Goal: Book appointment/travel/reservation

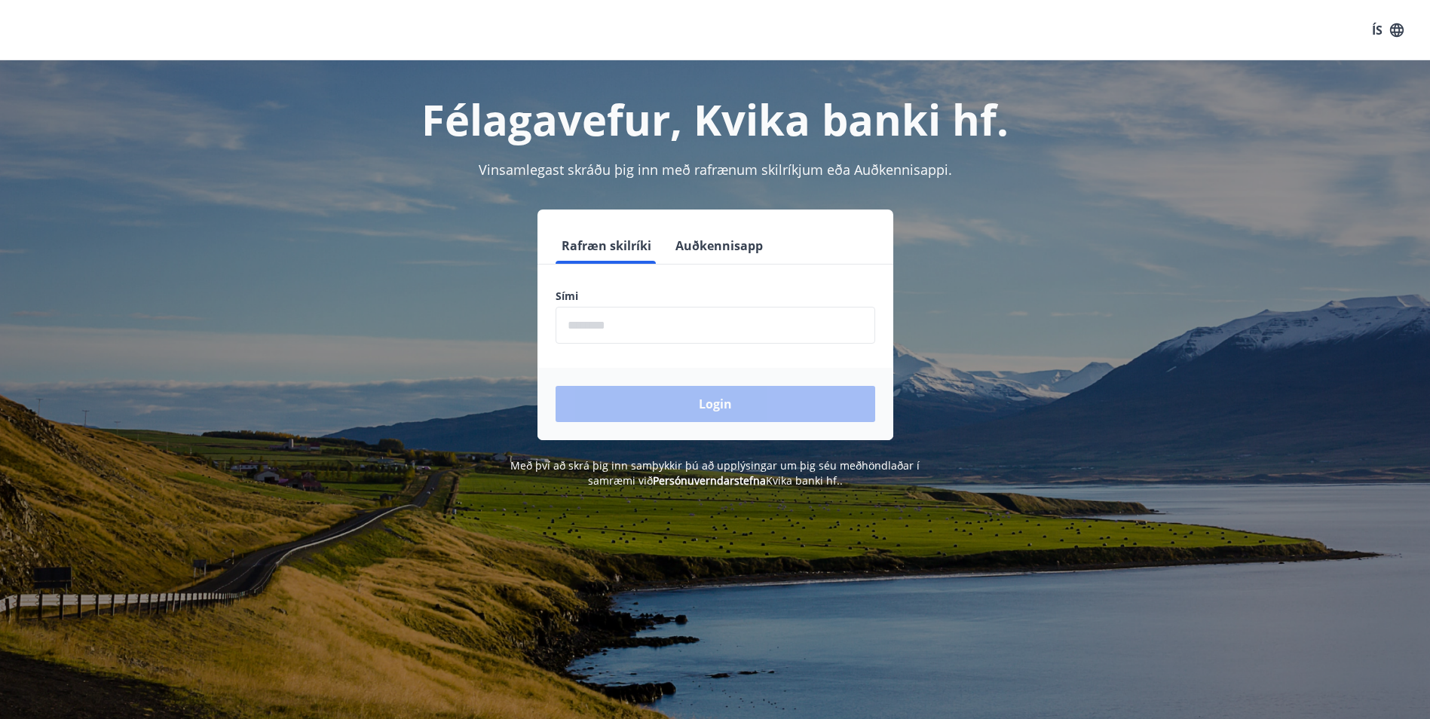
click at [606, 317] on input "phone" at bounding box center [716, 325] width 320 height 37
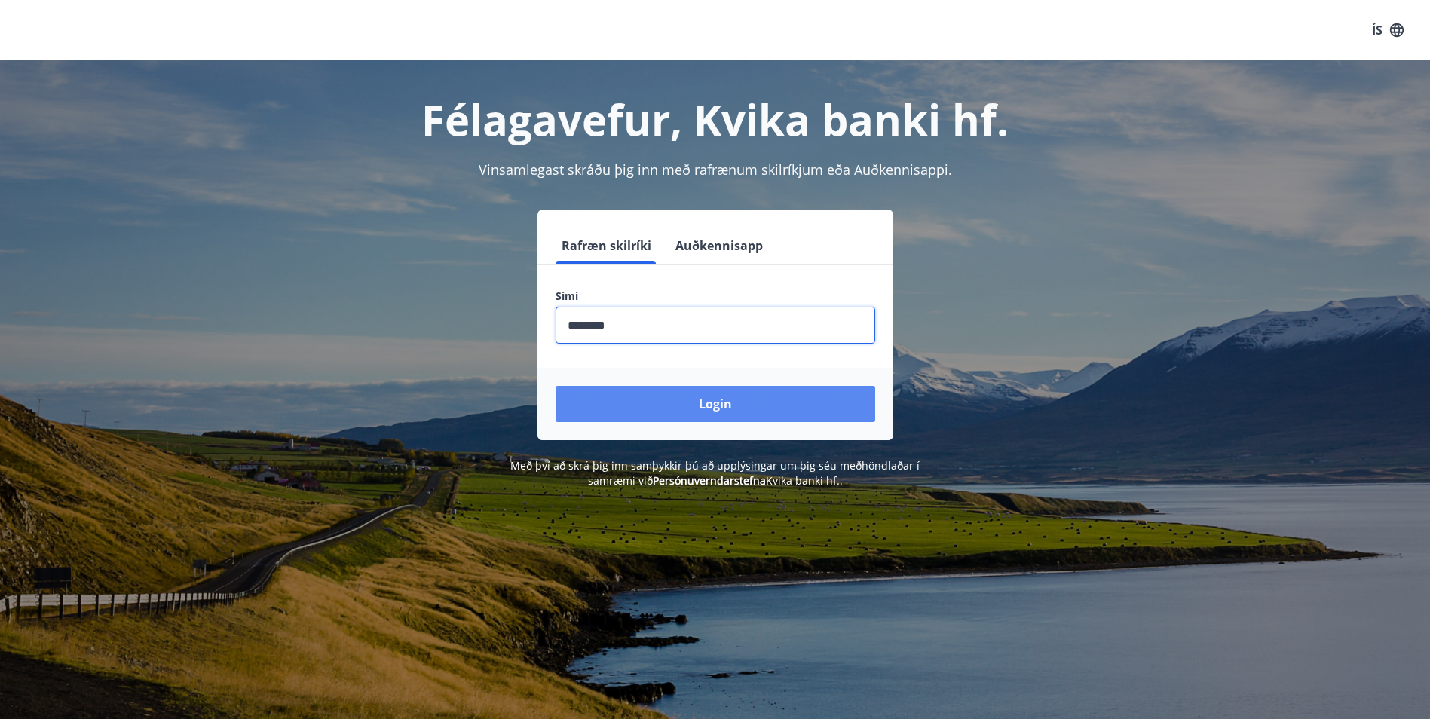
type input "********"
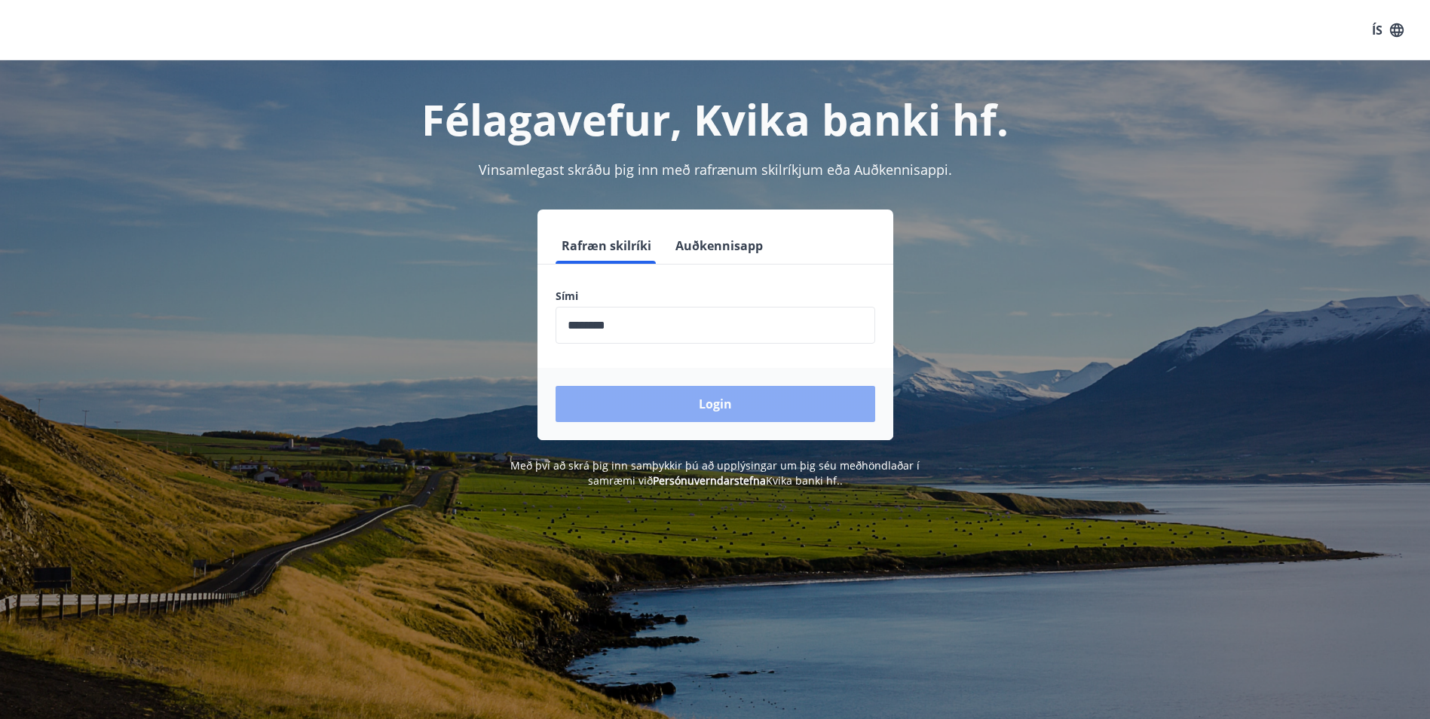
click at [720, 400] on button "Login" at bounding box center [716, 404] width 320 height 36
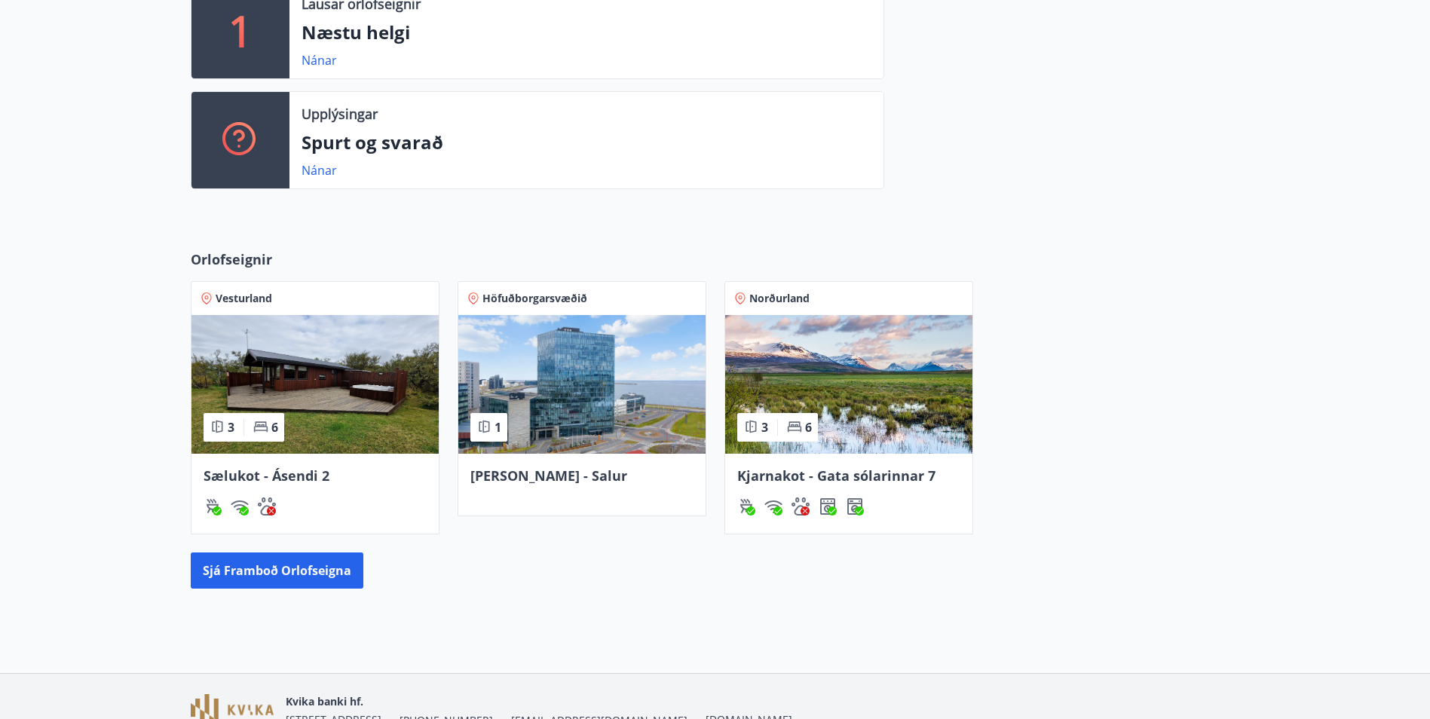
scroll to position [491, 0]
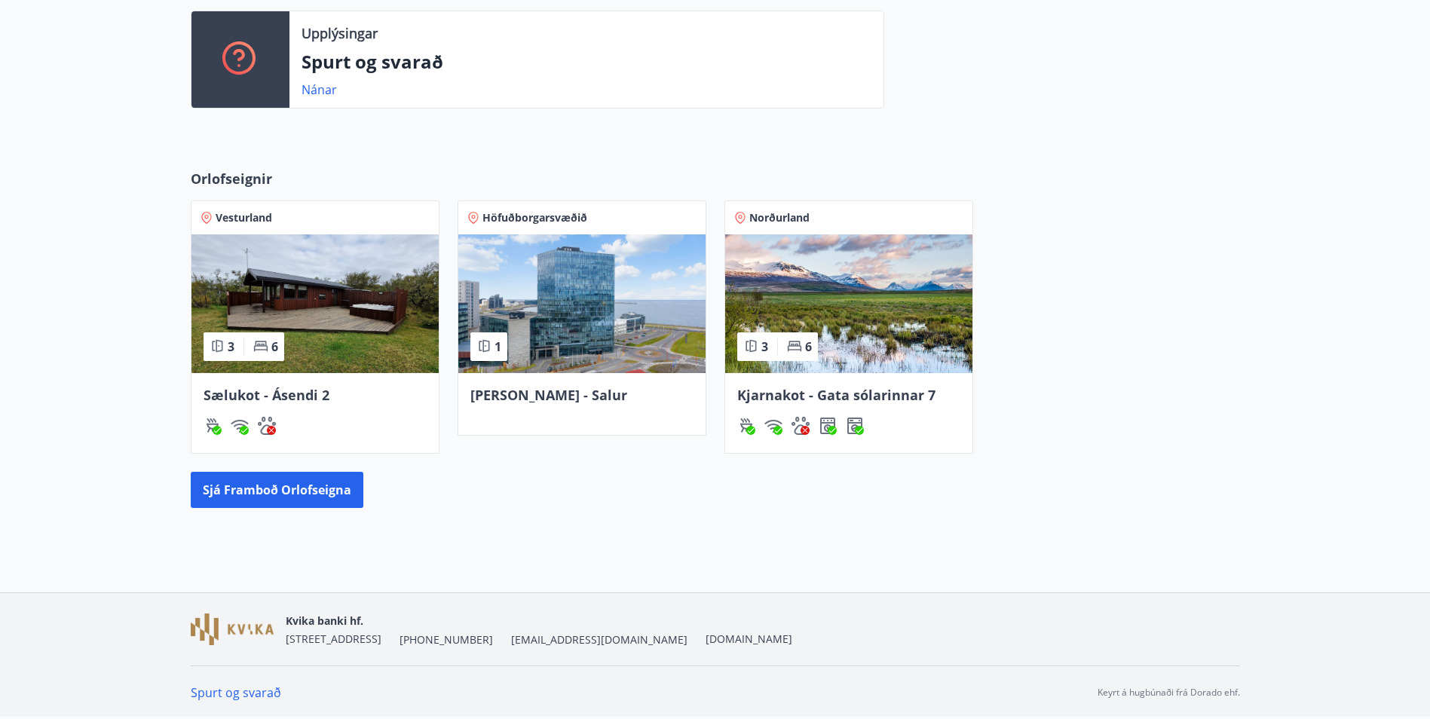
click at [856, 396] on span "Kjarnakot - Gata sólarinnar 7" at bounding box center [836, 395] width 198 height 18
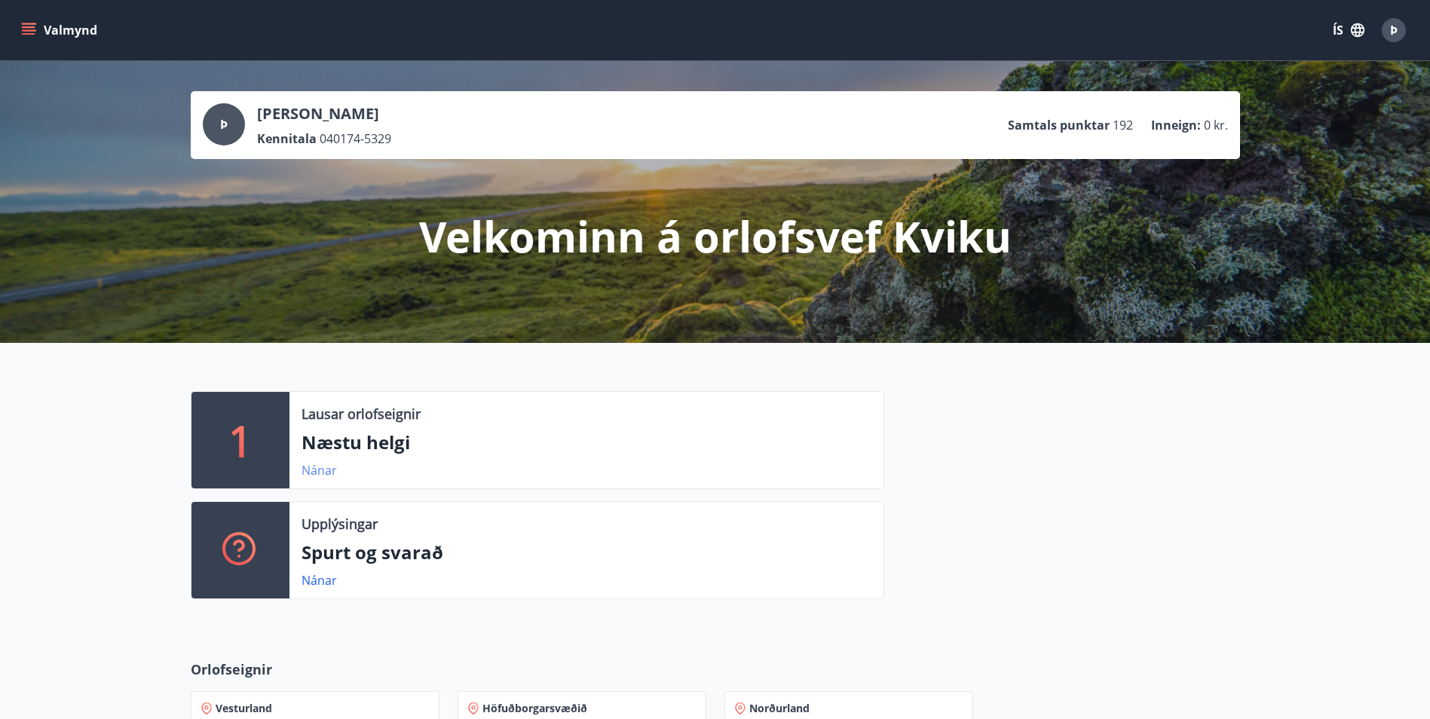
click at [324, 468] on link "Nánar" at bounding box center [319, 470] width 35 height 17
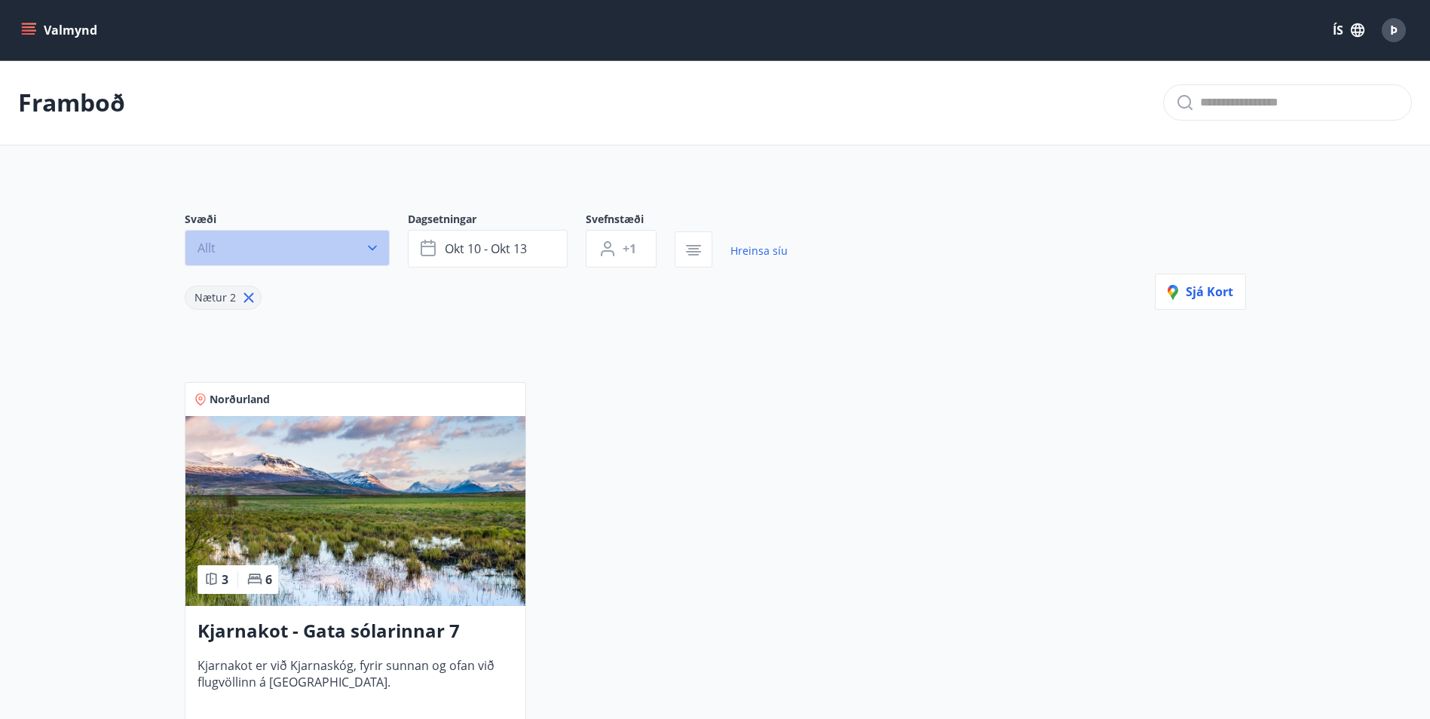
click at [370, 244] on icon "button" at bounding box center [372, 248] width 15 height 15
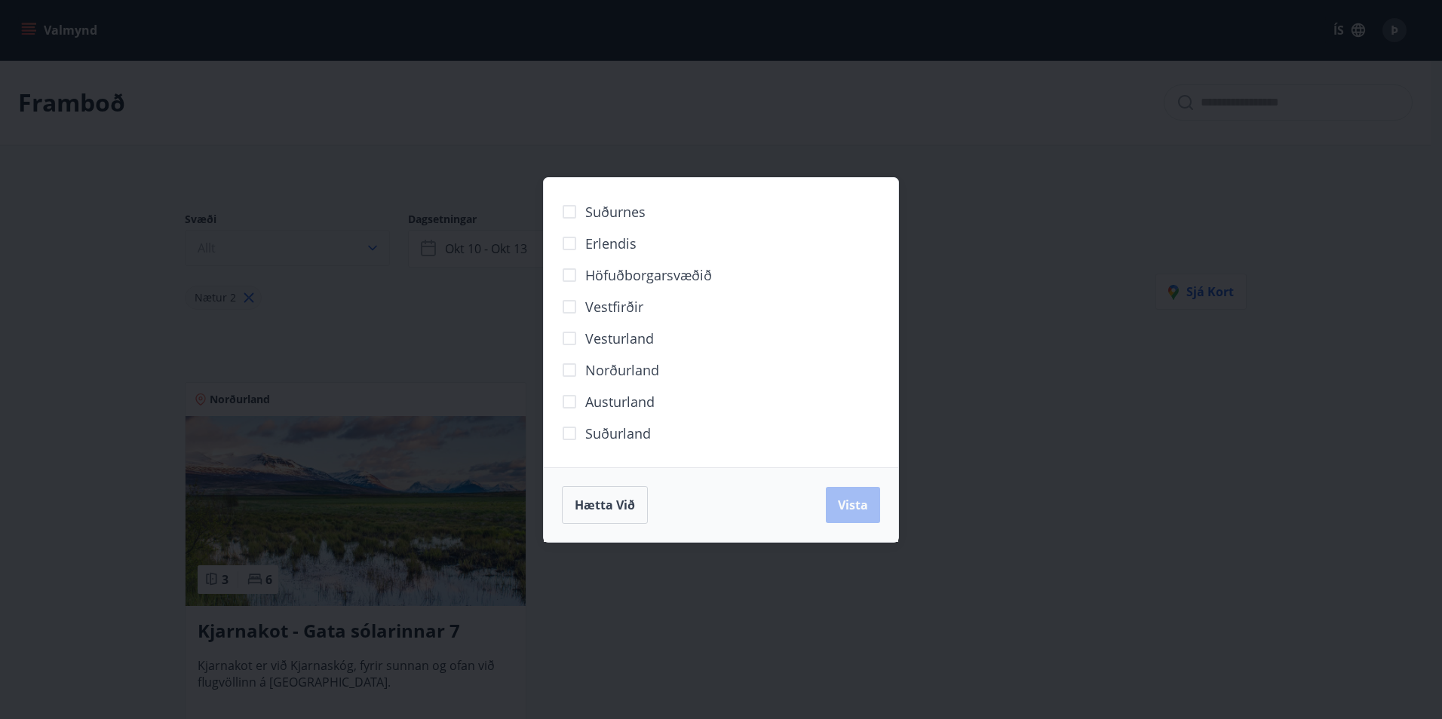
click at [370, 244] on div "Suðurnes Erlendis Höfuðborgarsvæðið Vestfirðir Vesturland Norðurland Austurland…" at bounding box center [721, 359] width 1442 height 719
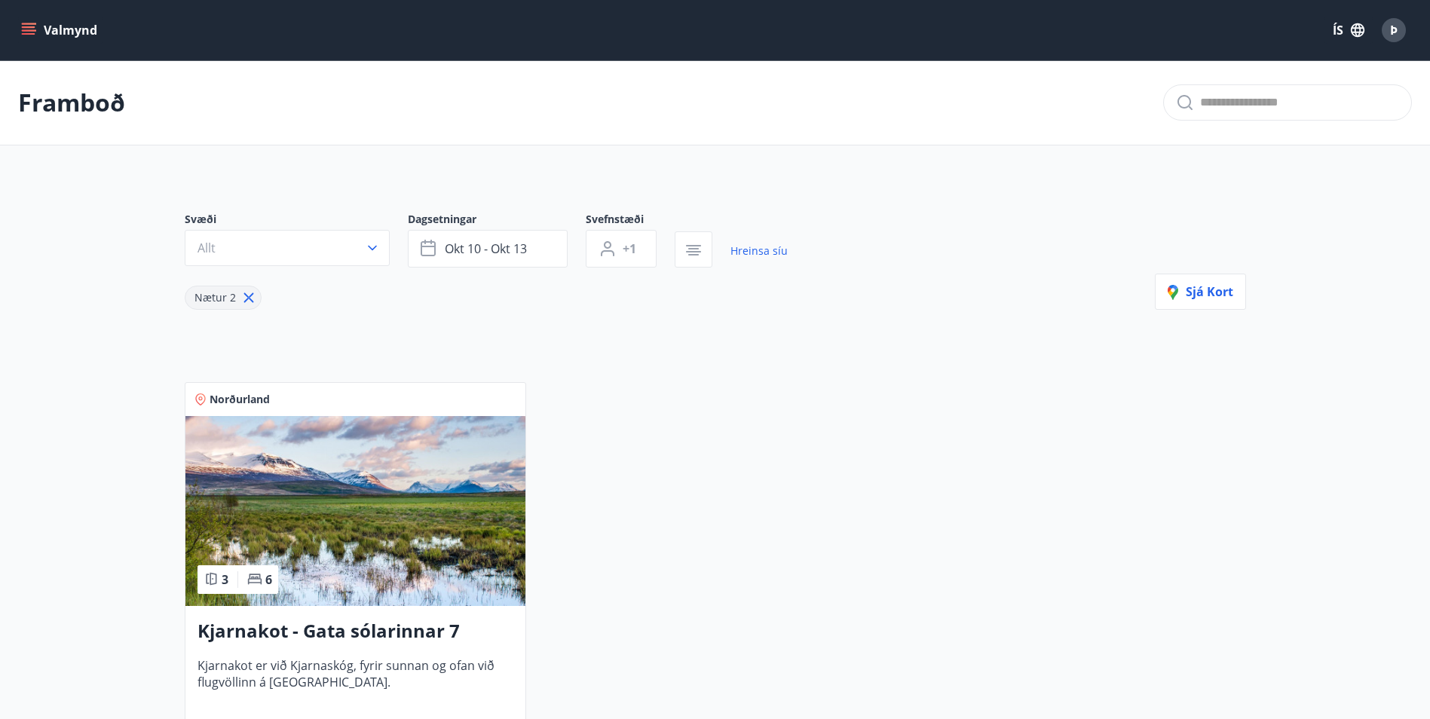
click at [219, 298] on span "Nætur 2" at bounding box center [215, 297] width 41 height 14
click at [443, 248] on button "okt 10 - okt 13" at bounding box center [488, 249] width 160 height 38
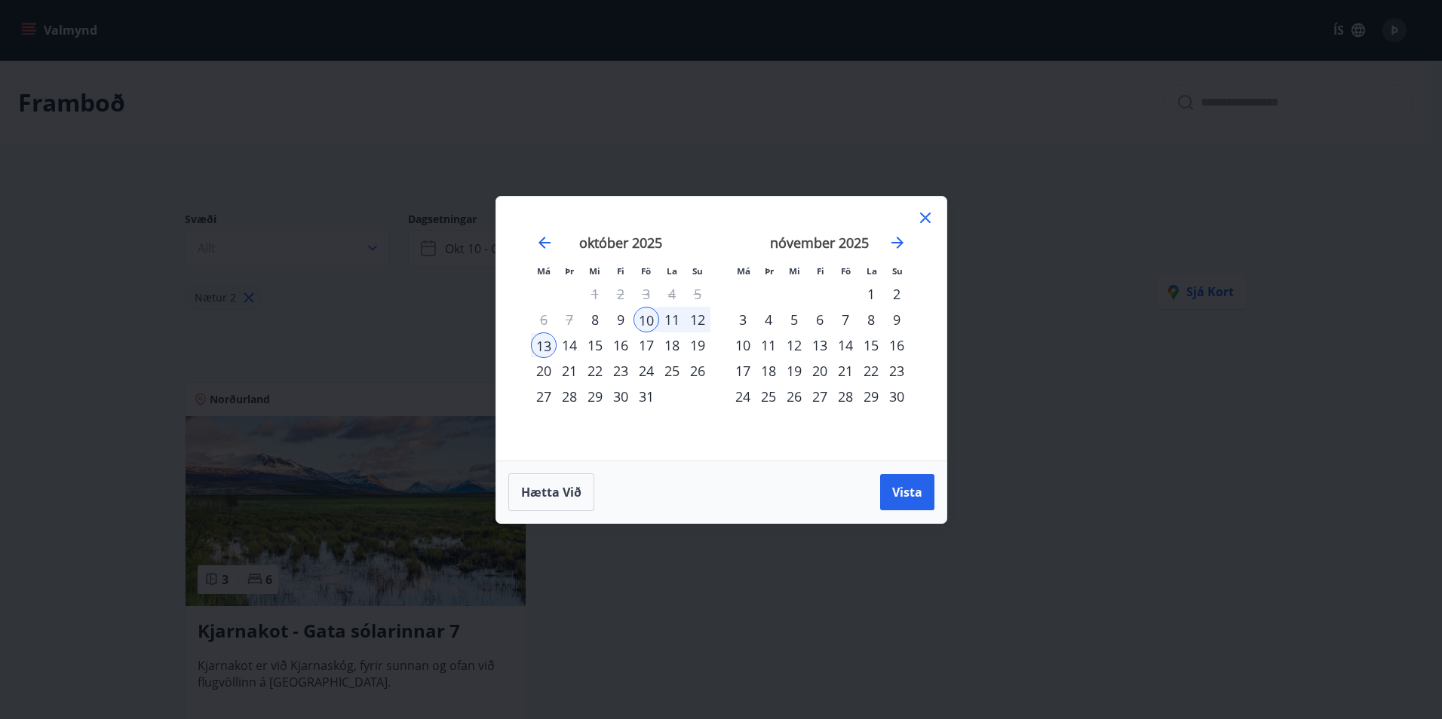
click at [643, 349] on div "17" at bounding box center [646, 346] width 26 height 26
click at [670, 343] on div "18" at bounding box center [672, 346] width 26 height 26
click at [690, 345] on div "19" at bounding box center [698, 346] width 26 height 26
click at [651, 347] on div "17" at bounding box center [646, 346] width 26 height 26
click at [902, 496] on span "Vista" at bounding box center [907, 492] width 30 height 17
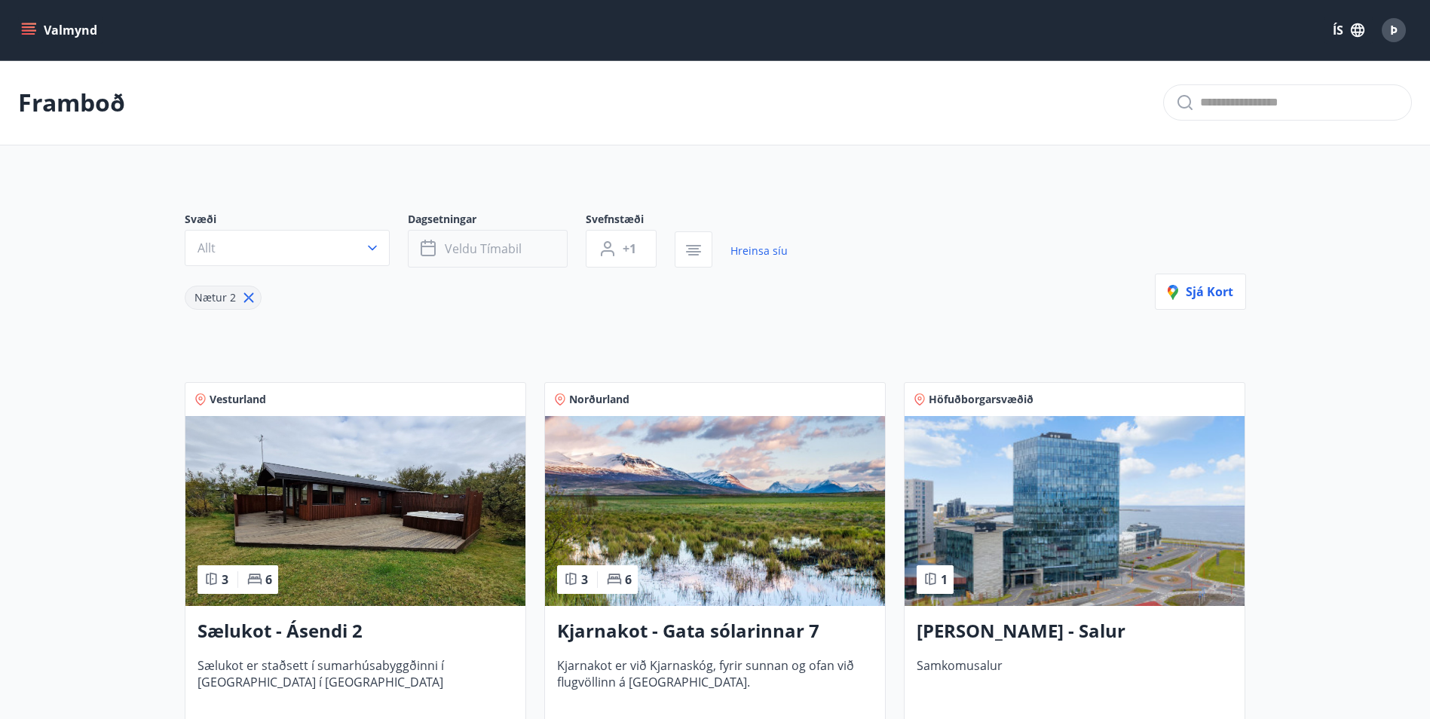
click at [517, 248] on span "Veldu tímabil" at bounding box center [483, 249] width 77 height 17
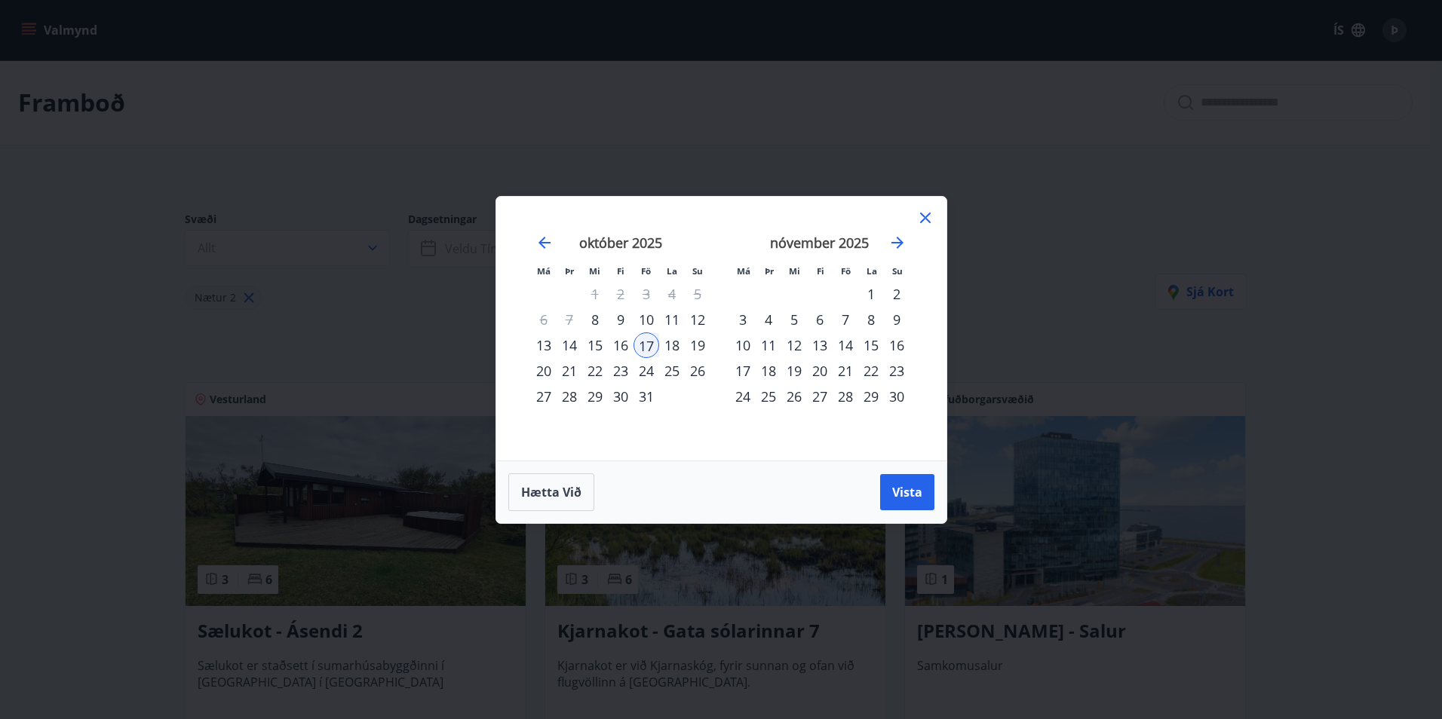
click at [667, 345] on div "18" at bounding box center [672, 346] width 26 height 26
click at [695, 342] on div "19" at bounding box center [698, 346] width 26 height 26
click at [646, 343] on div "17" at bounding box center [646, 346] width 26 height 26
click at [903, 492] on span "Vista" at bounding box center [907, 492] width 30 height 17
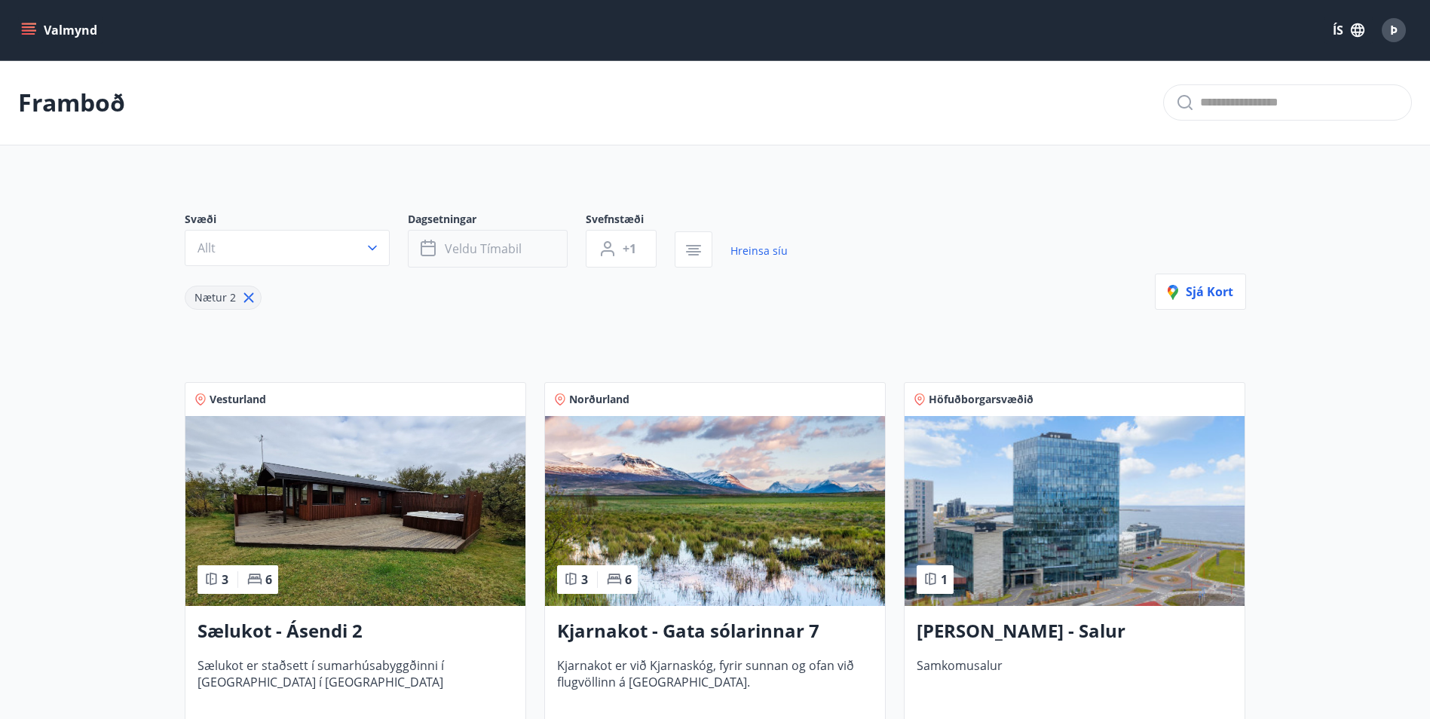
click at [428, 245] on icon "button" at bounding box center [430, 249] width 18 height 18
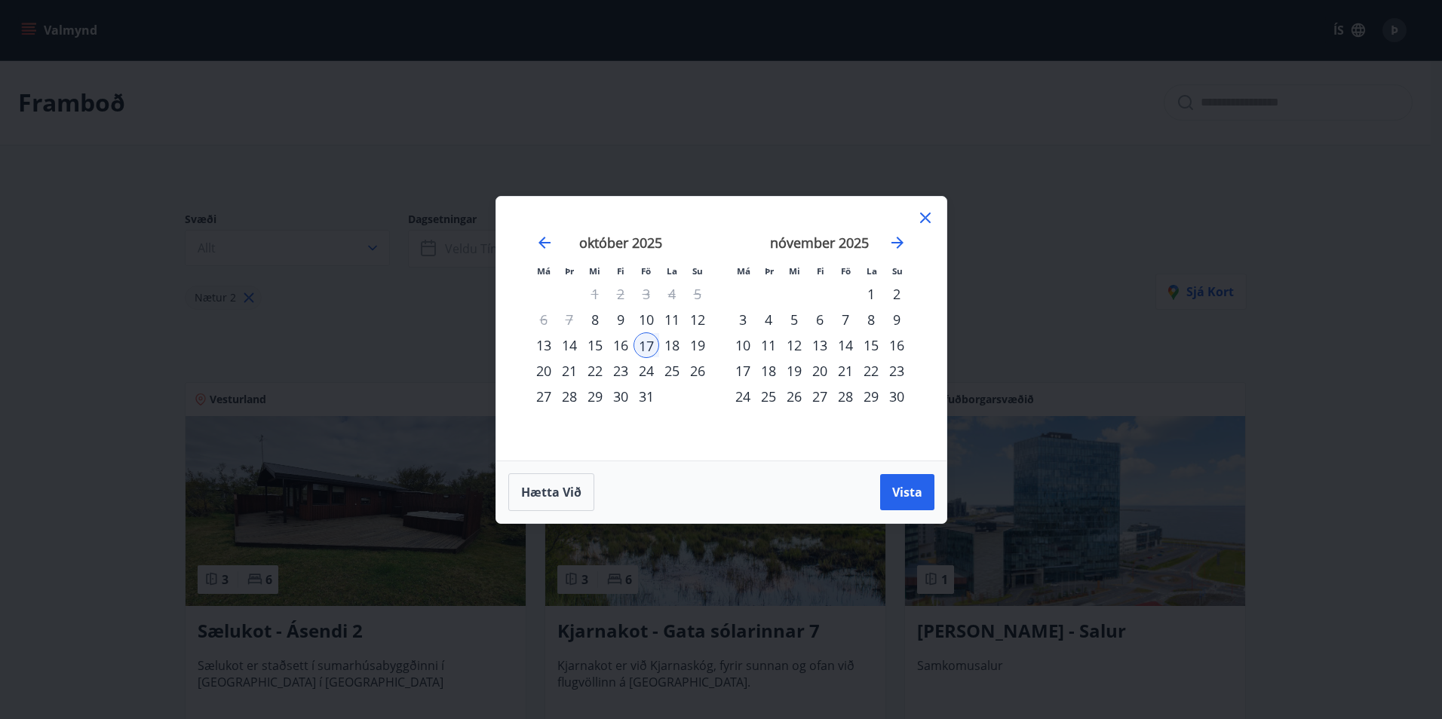
click at [645, 345] on div "17" at bounding box center [646, 346] width 26 height 26
click at [544, 368] on div "20" at bounding box center [544, 371] width 26 height 26
click at [893, 489] on span "Vista" at bounding box center [907, 492] width 30 height 17
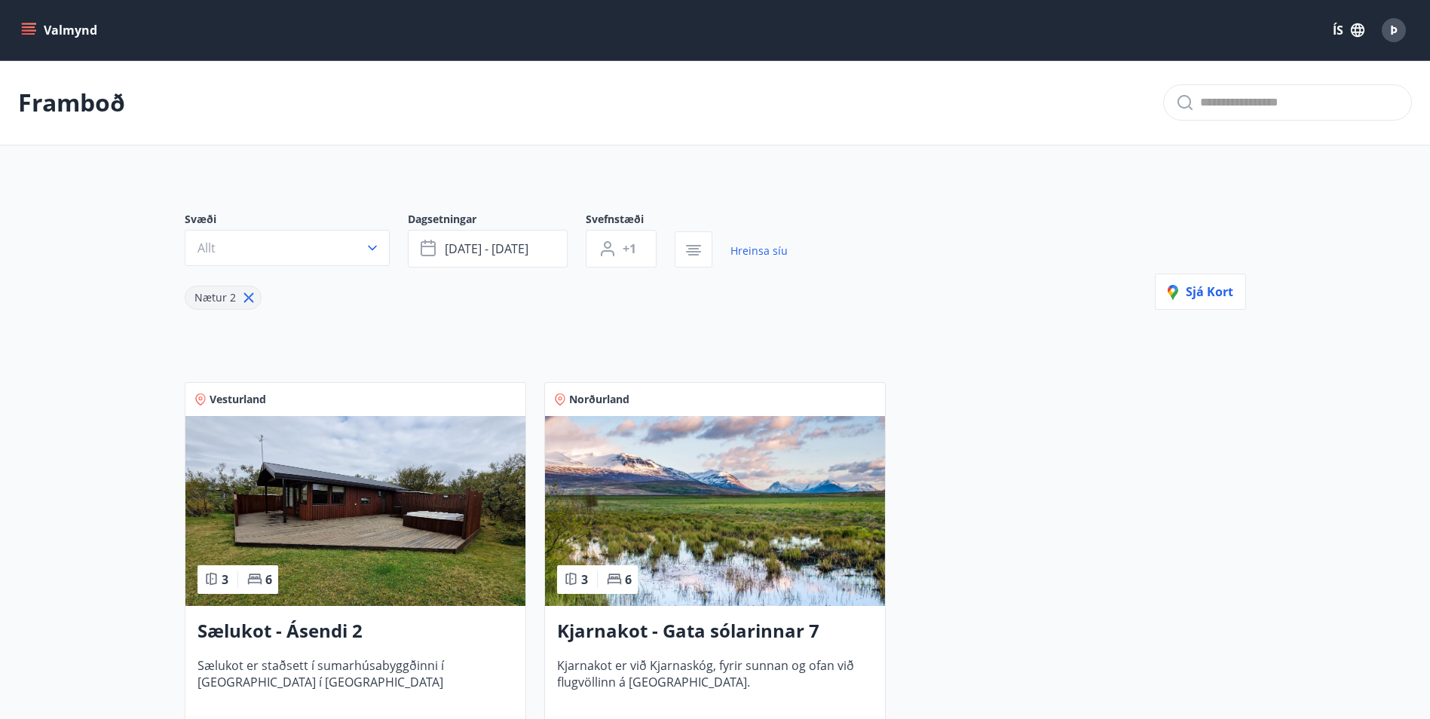
click at [246, 300] on icon at bounding box center [249, 298] width 10 height 10
type input "*"
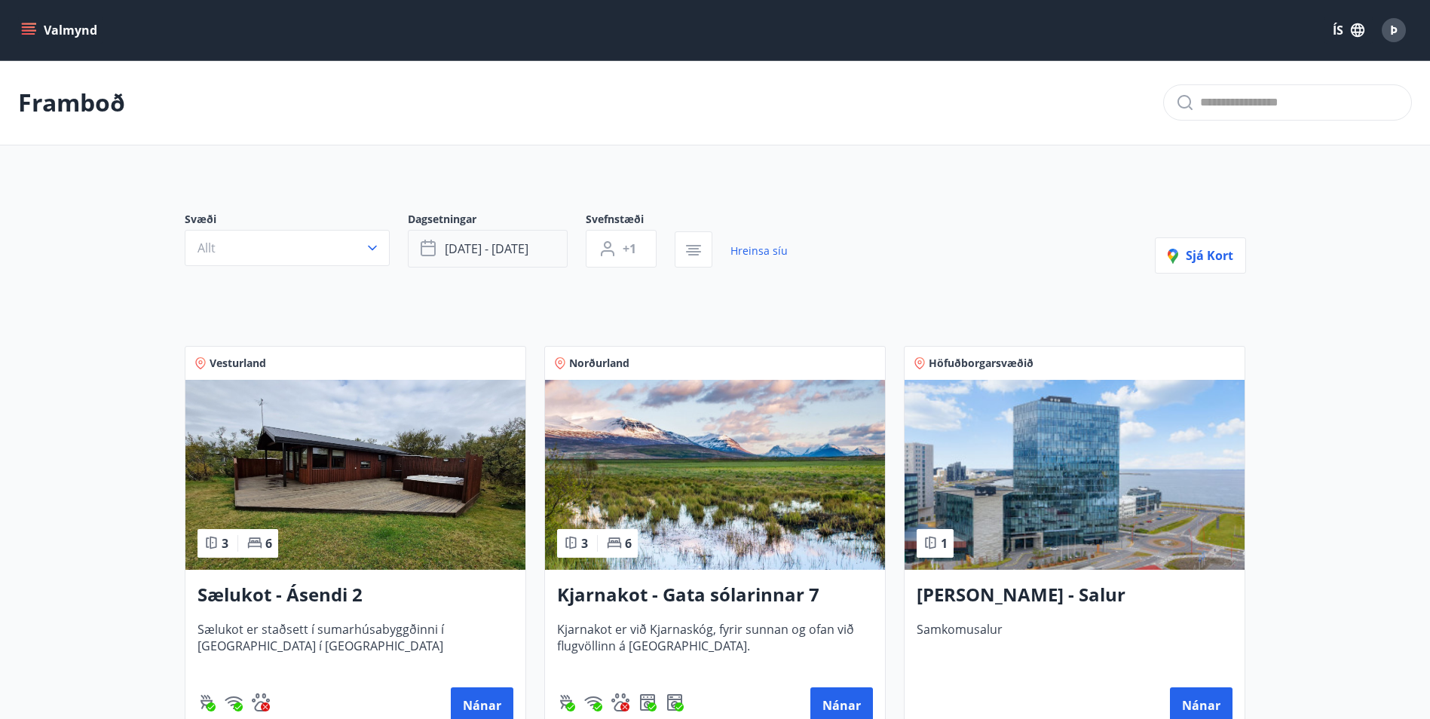
click at [523, 247] on span "okt 17 - okt 20" at bounding box center [487, 249] width 84 height 17
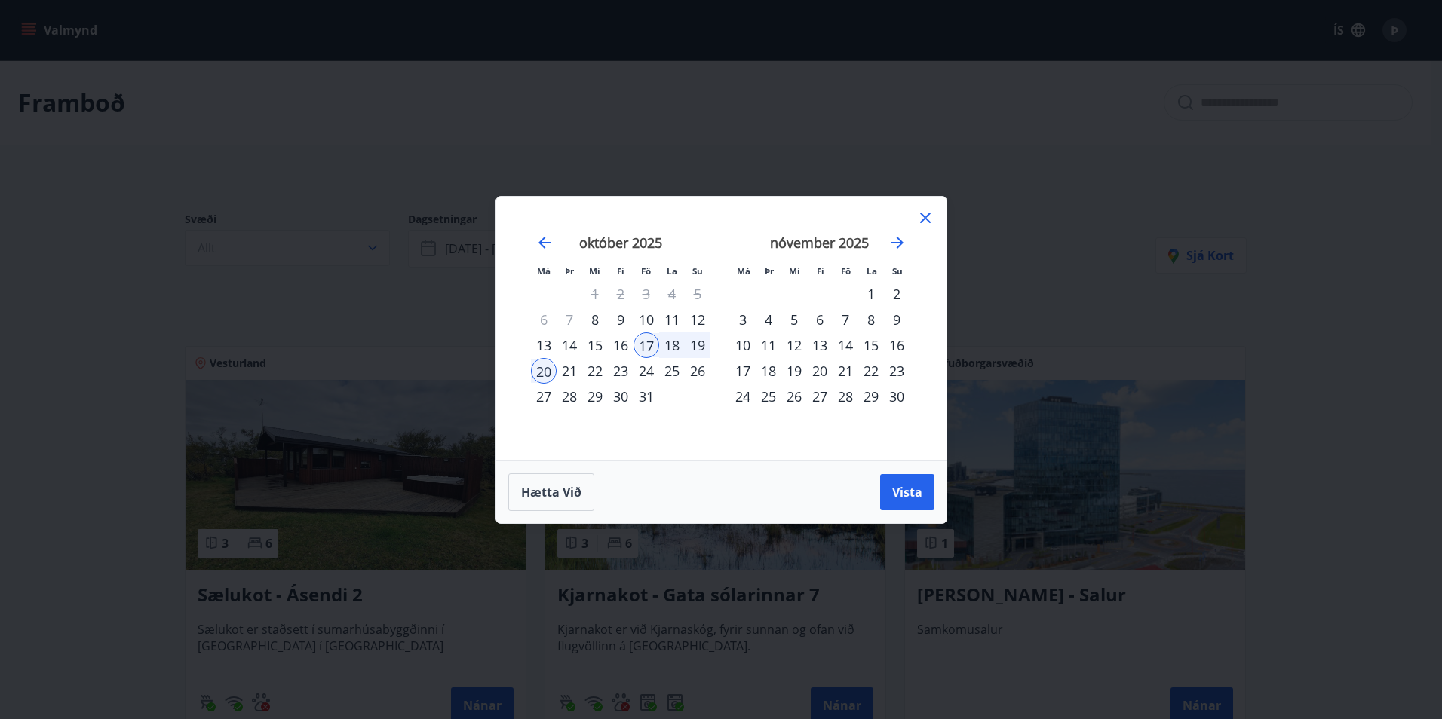
click at [929, 212] on icon at bounding box center [925, 218] width 18 height 18
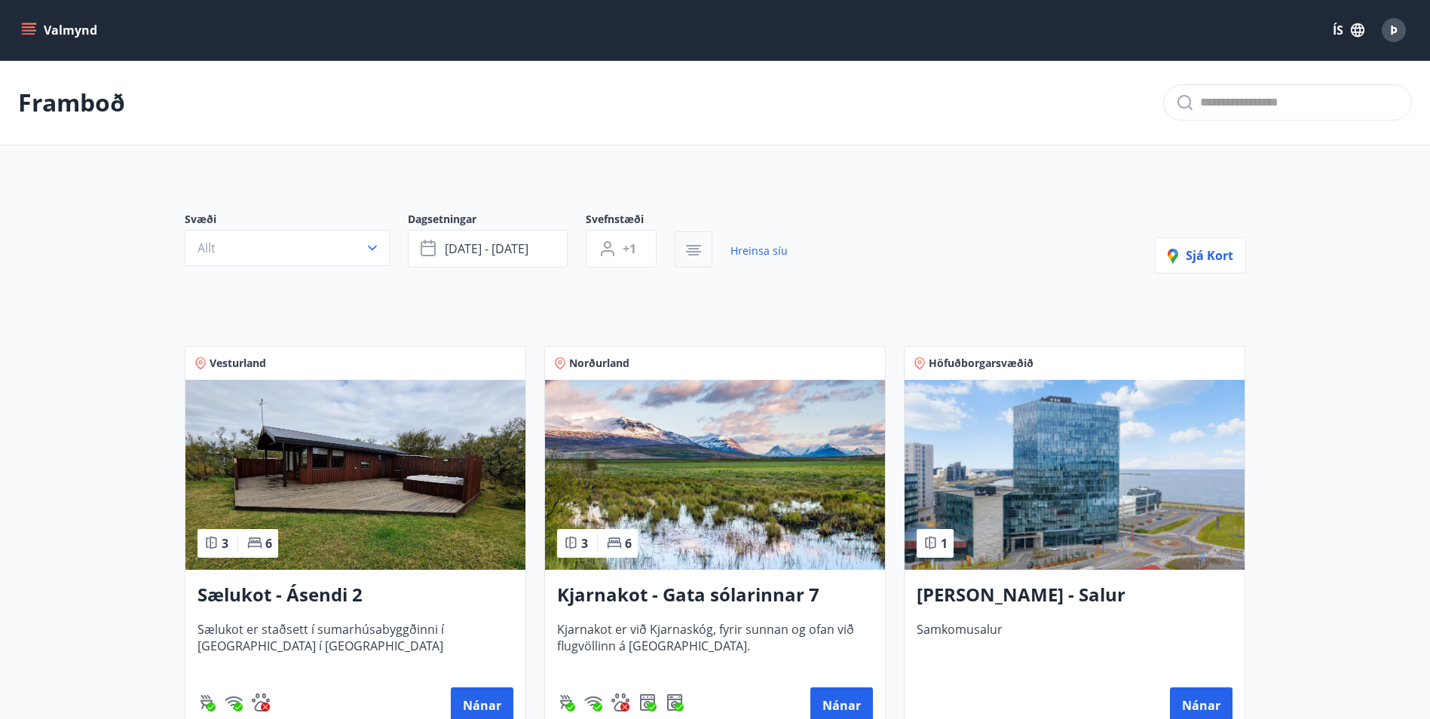
click at [693, 247] on icon "button" at bounding box center [694, 250] width 18 height 18
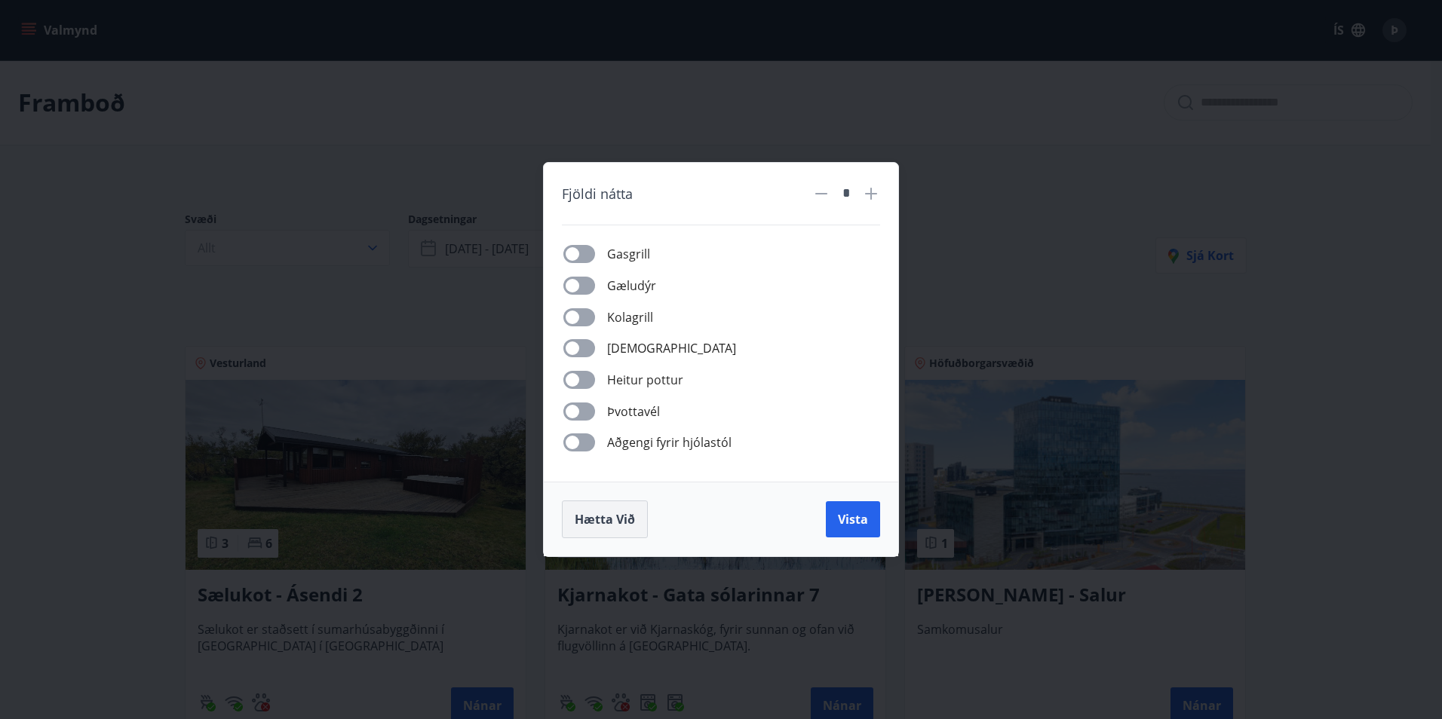
click at [615, 517] on span "Hætta við" at bounding box center [605, 519] width 60 height 17
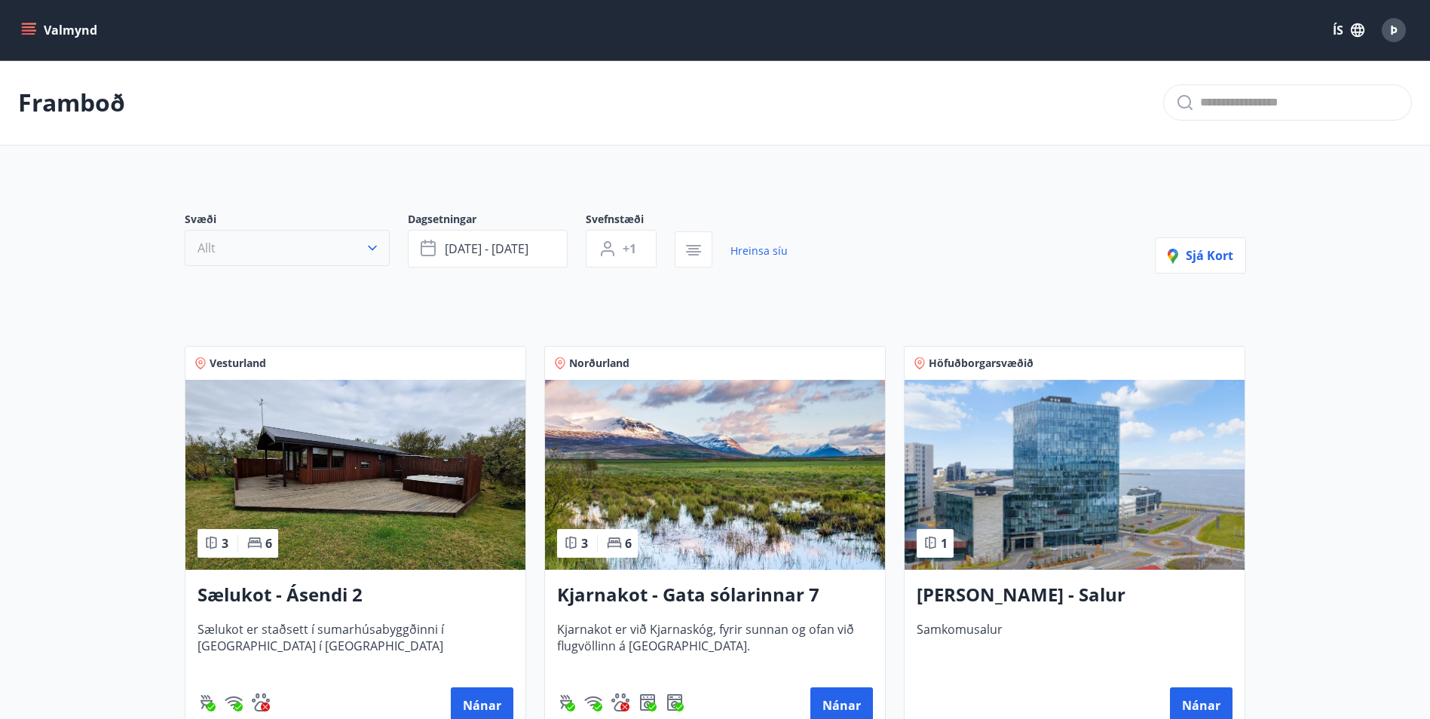
click at [369, 247] on icon "button" at bounding box center [372, 248] width 9 height 5
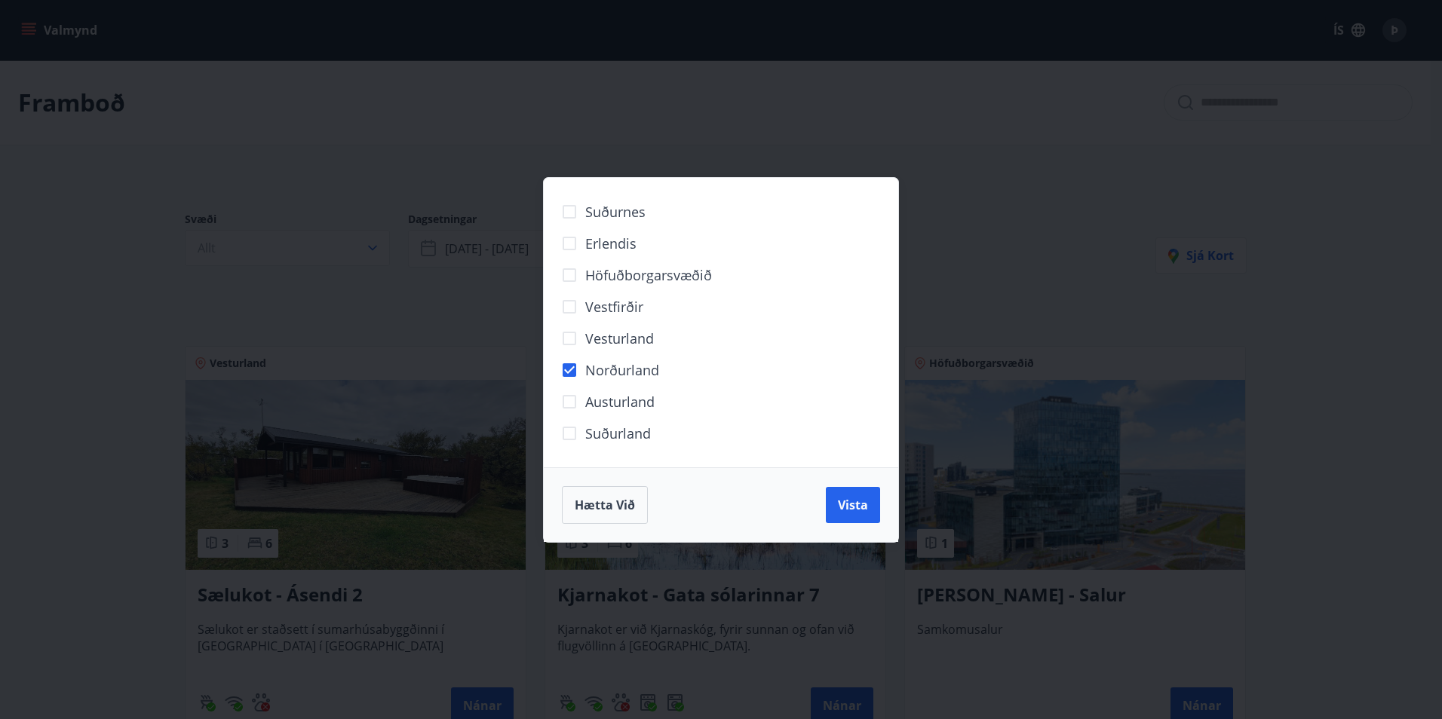
click at [862, 504] on span "Vista" at bounding box center [853, 505] width 30 height 17
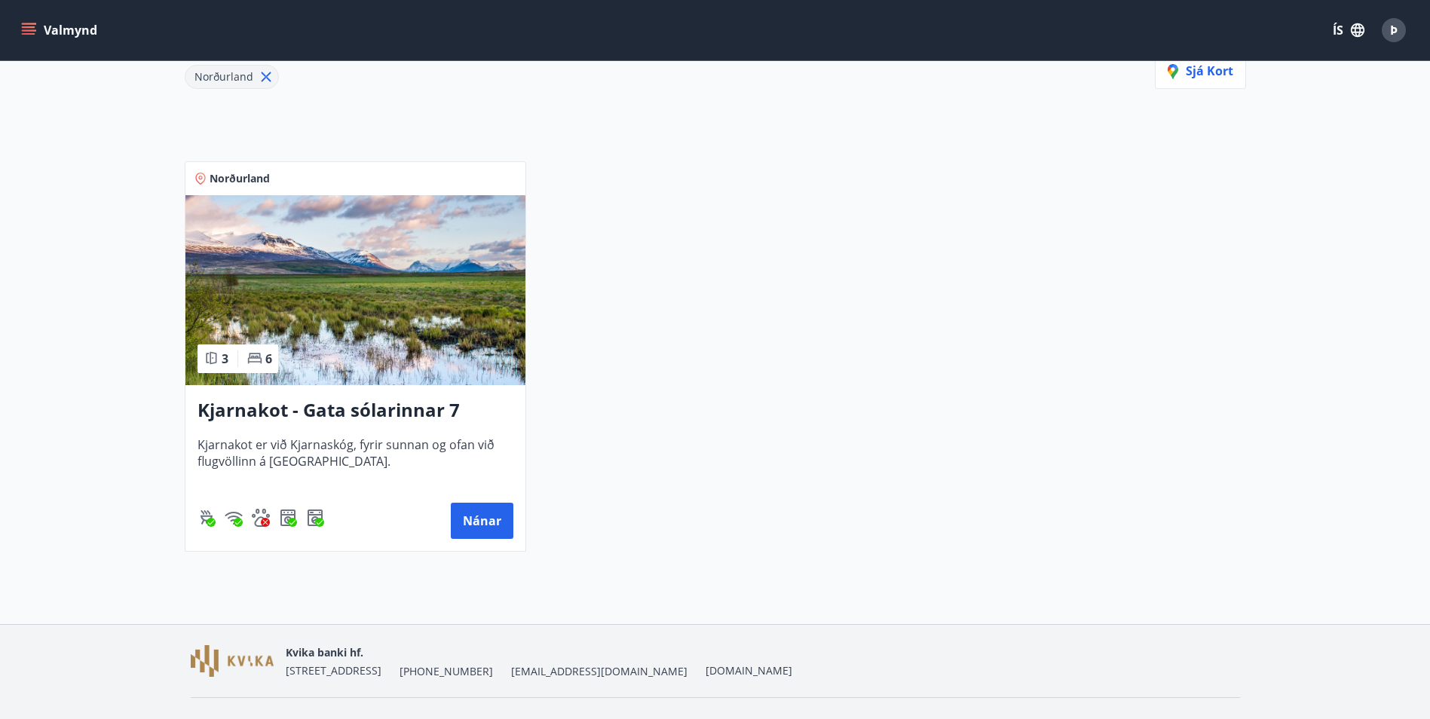
scroll to position [226, 0]
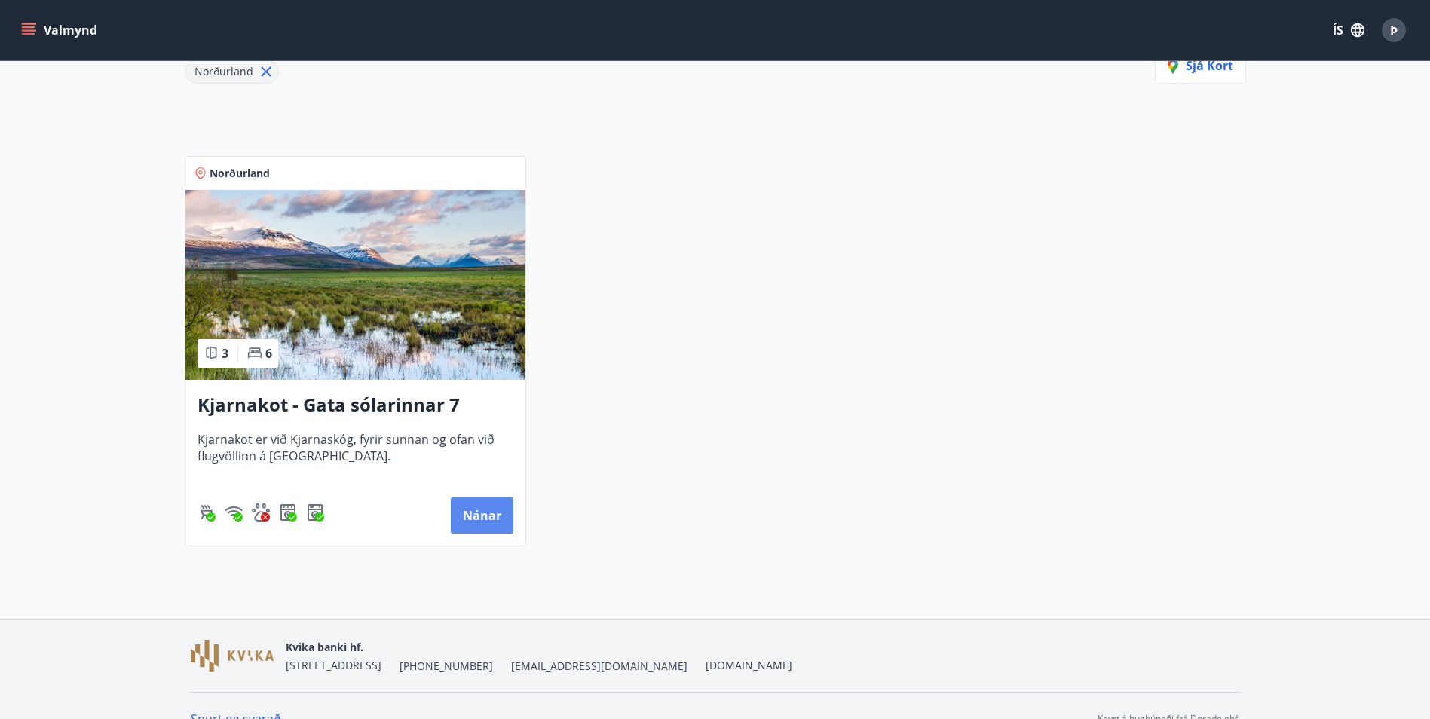
click at [475, 515] on button "Nánar" at bounding box center [482, 516] width 63 height 36
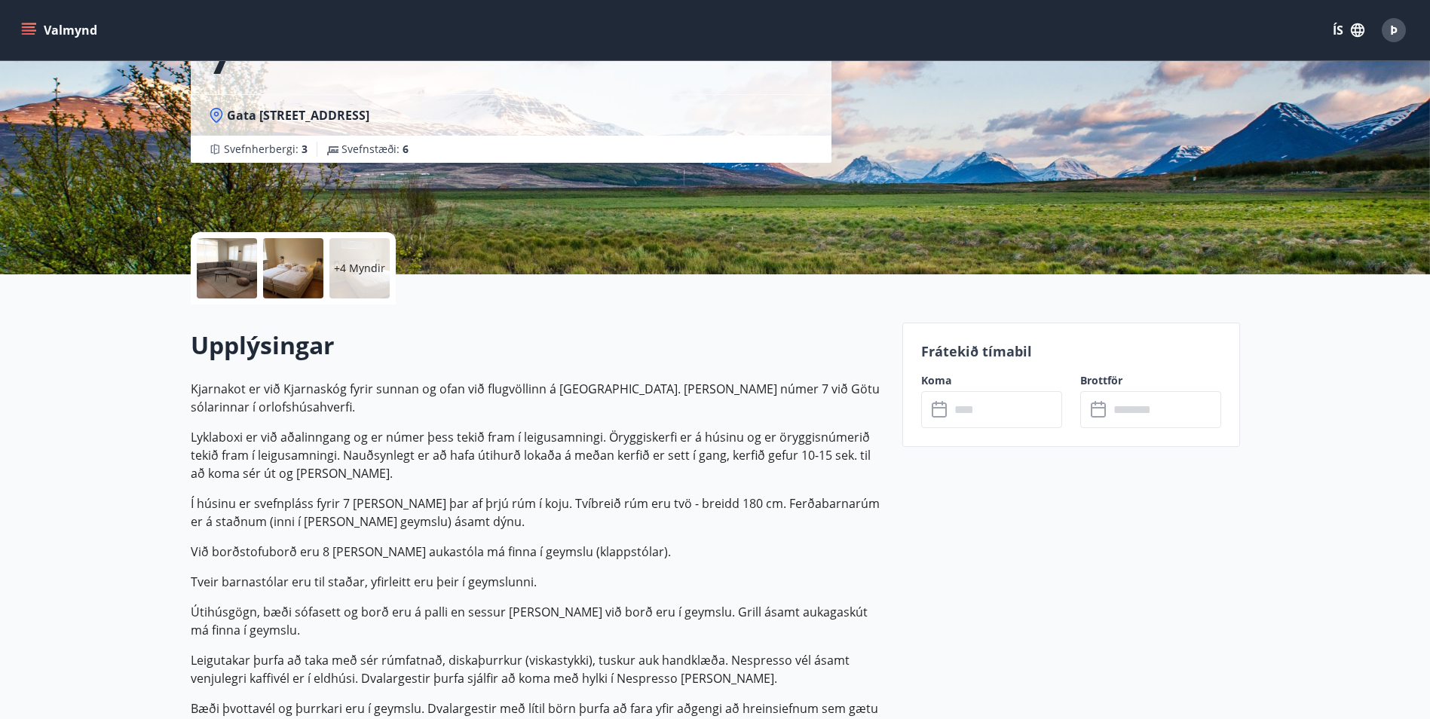
scroll to position [226, 0]
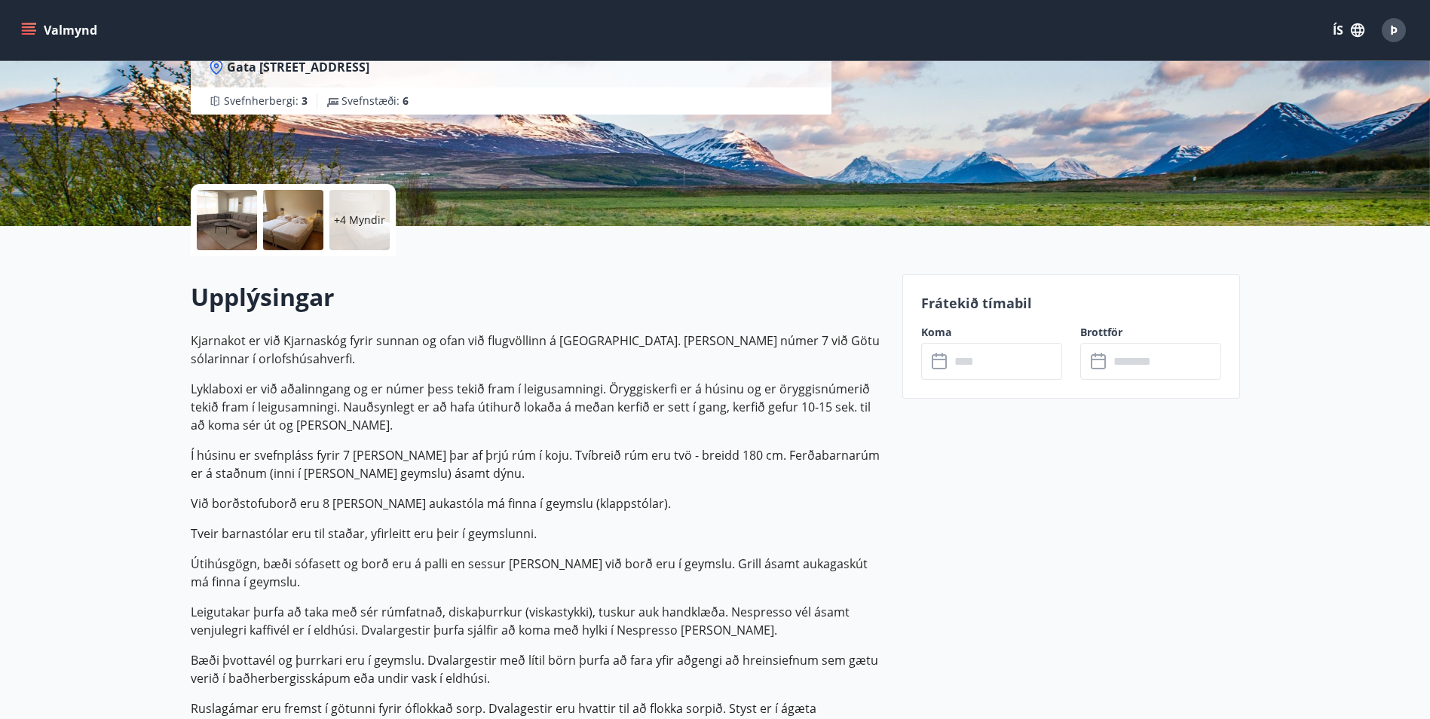
click at [937, 366] on icon at bounding box center [941, 362] width 18 height 18
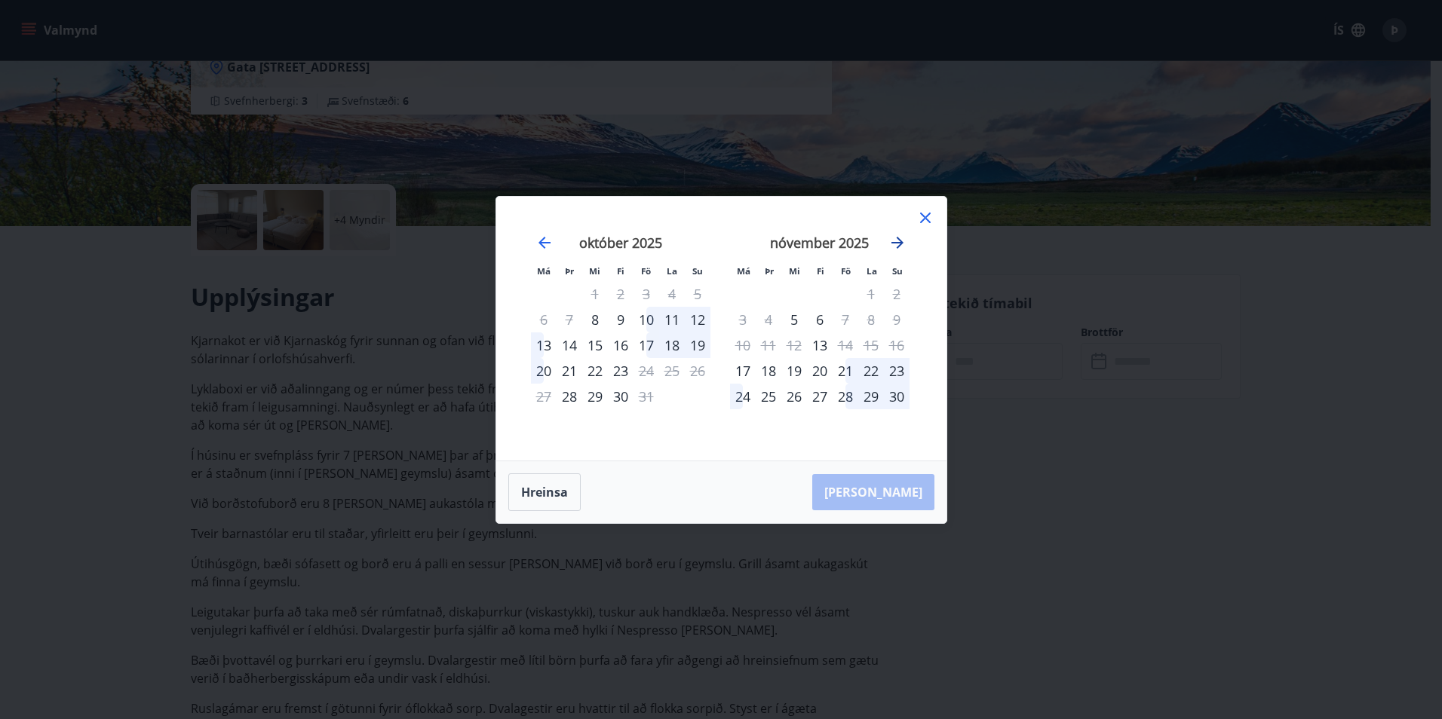
click at [895, 241] on icon "Move forward to switch to the next month." at bounding box center [897, 243] width 18 height 18
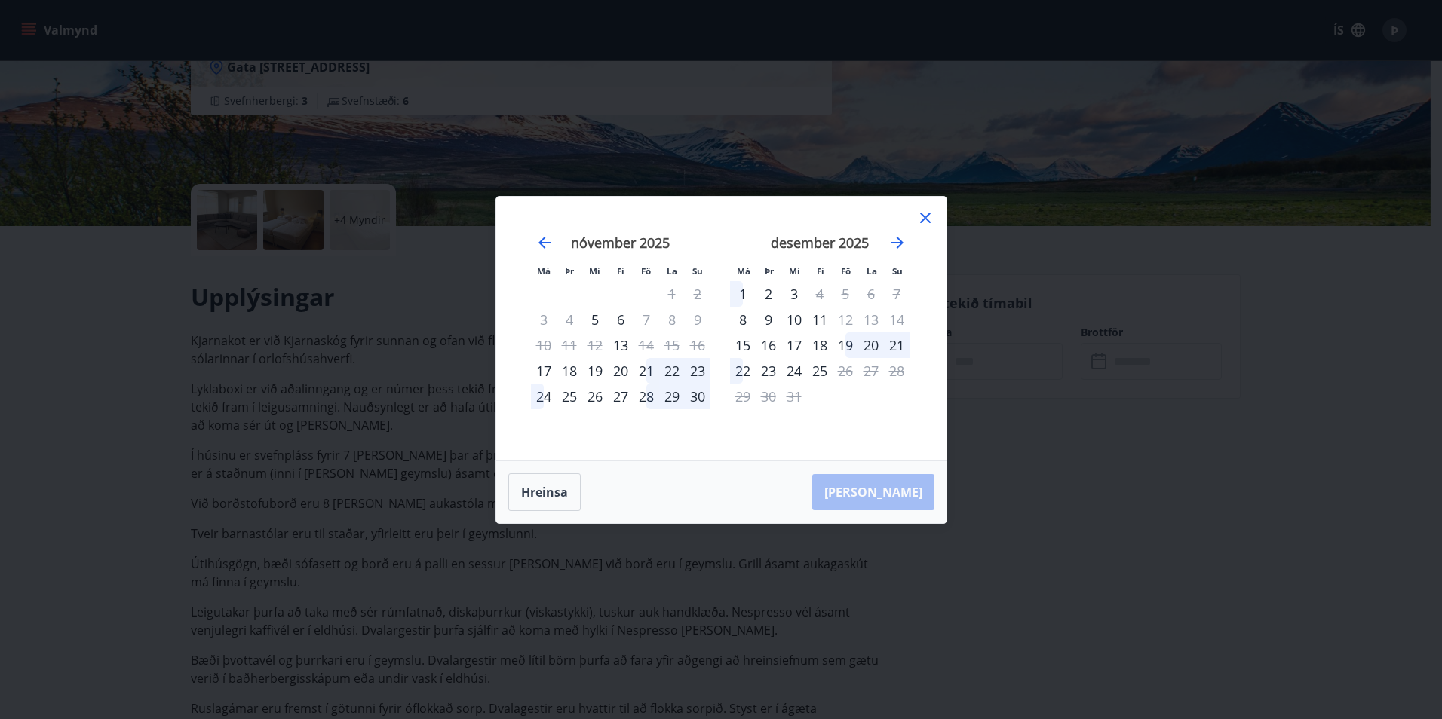
click at [924, 219] on icon at bounding box center [925, 218] width 11 height 11
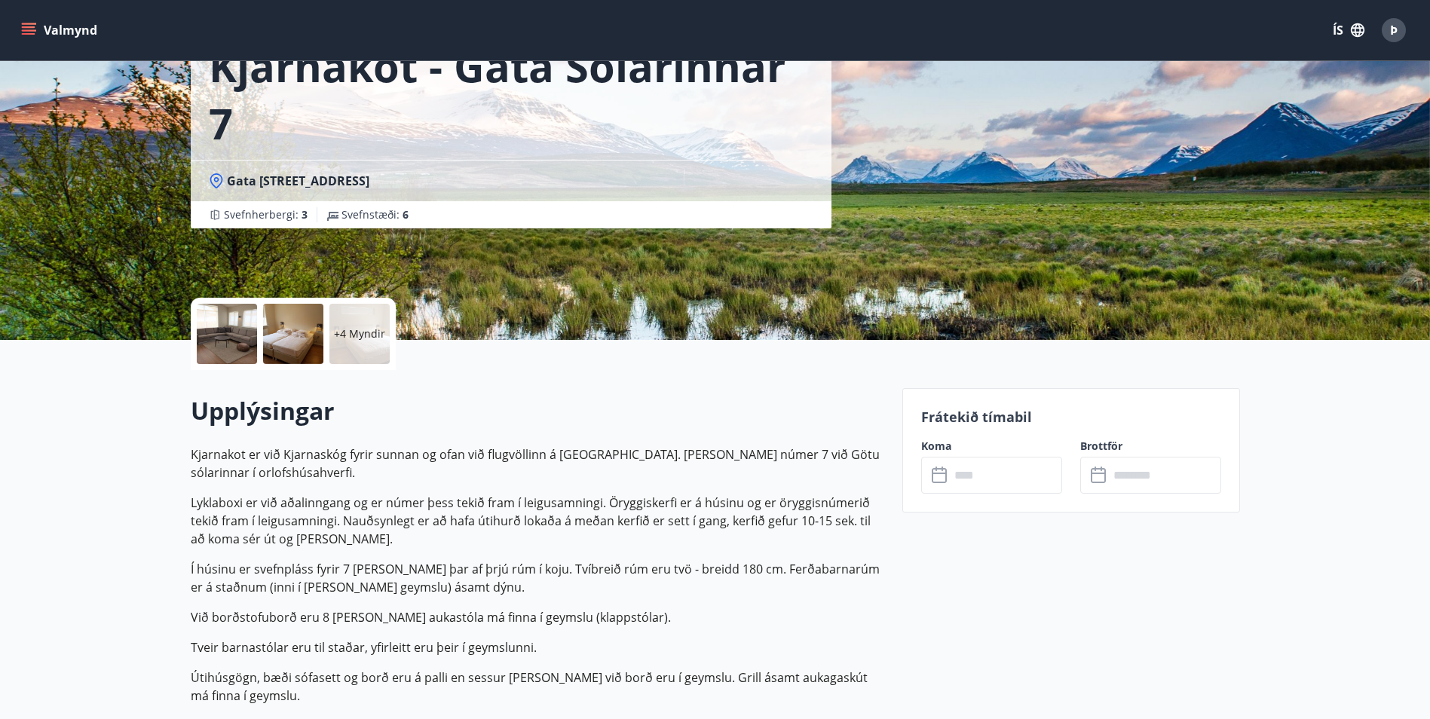
scroll to position [0, 0]
